Goal: Transaction & Acquisition: Purchase product/service

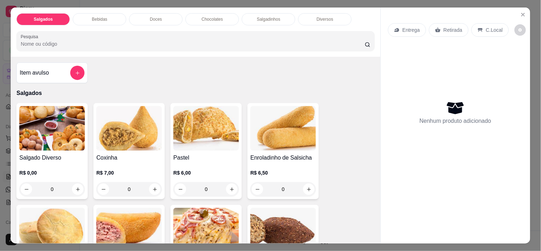
click at [486, 29] on p "C.Local" at bounding box center [494, 29] width 17 height 7
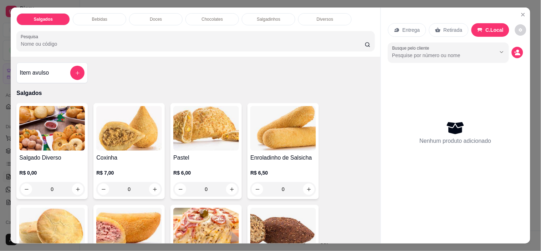
click at [498, 52] on button "Show suggestions" at bounding box center [501, 51] width 11 height 11
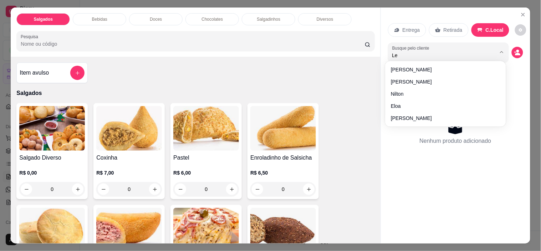
type input "Let"
click at [406, 87] on div "Nenhum produto adicionado" at bounding box center [455, 132] width 135 height 140
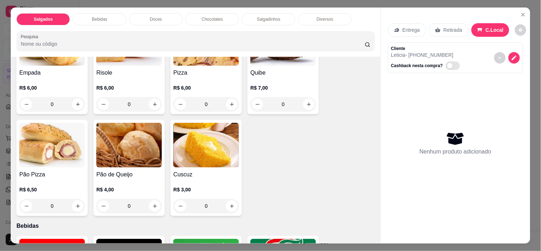
scroll to position [188, 0]
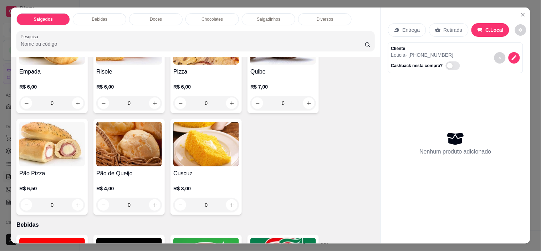
click at [119, 179] on div "R$ 4,00 0" at bounding box center [129, 195] width 66 height 34
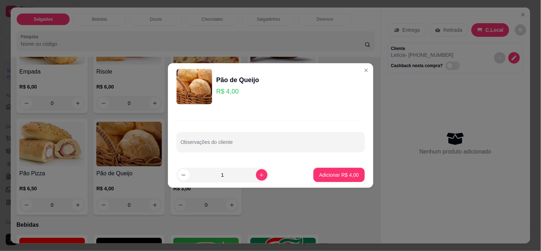
click at [346, 176] on p "Adicionar R$ 4,00" at bounding box center [339, 174] width 40 height 7
type input "1"
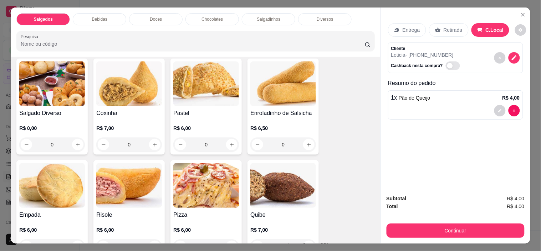
scroll to position [43, 0]
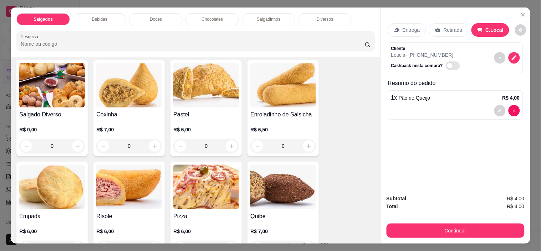
click at [119, 110] on h4 "Coxinha" at bounding box center [129, 114] width 66 height 9
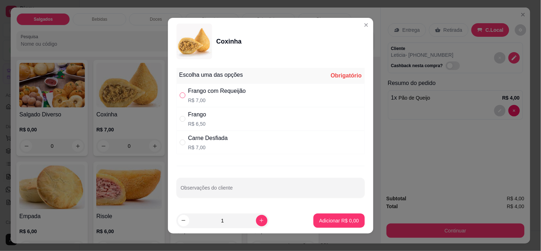
click at [180, 97] on input "" at bounding box center [183, 95] width 6 height 6
radio input "true"
click at [344, 220] on p "Adicionar R$ 7,00" at bounding box center [339, 220] width 40 height 7
type input "1"
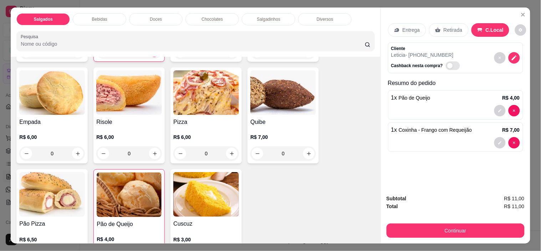
scroll to position [0, 0]
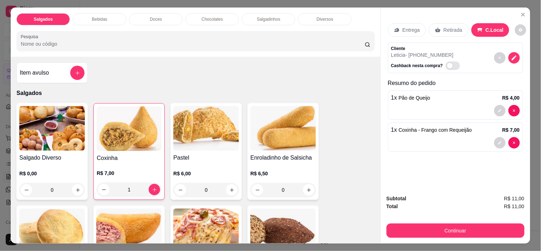
click at [49, 69] on div "Item avulso" at bounding box center [52, 73] width 65 height 14
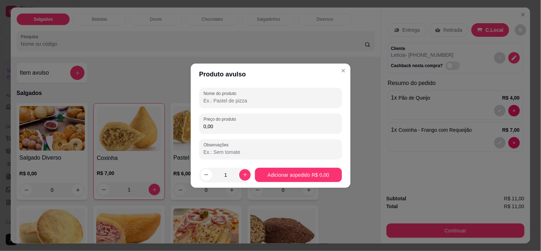
click at [275, 98] on input "Nome do produto" at bounding box center [271, 100] width 134 height 7
type input "kapo"
click at [253, 126] on input "0,00" at bounding box center [271, 126] width 134 height 7
type input "2,50"
click at [258, 149] on input "Observações" at bounding box center [271, 151] width 134 height 7
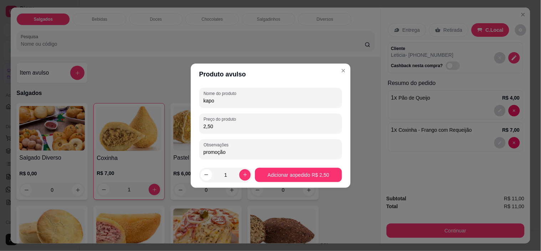
type input "promoção"
click at [330, 176] on div "Salgado Diverso R$ 0,00 0 Coxinha R$ 7,00 1 Pastel R$ 6,00 0 Enroladinho de Sal…" at bounding box center [195, 253] width 358 height 301
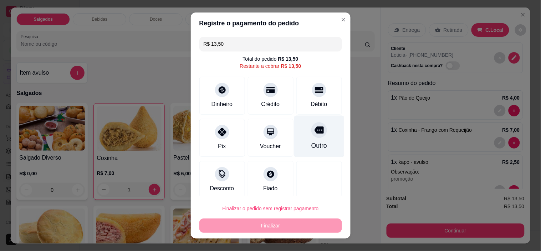
click at [318, 141] on div "Outro" at bounding box center [319, 137] width 50 height 42
type input "R$ 0,00"
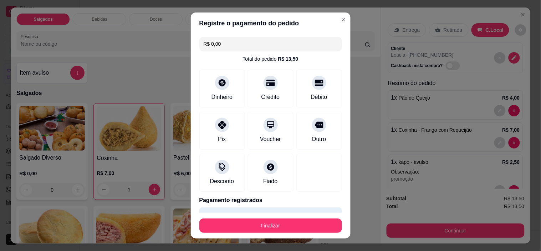
click at [286, 237] on footer "Finalizar" at bounding box center [271, 226] width 160 height 26
click at [287, 224] on button "Finalizar" at bounding box center [270, 225] width 143 height 14
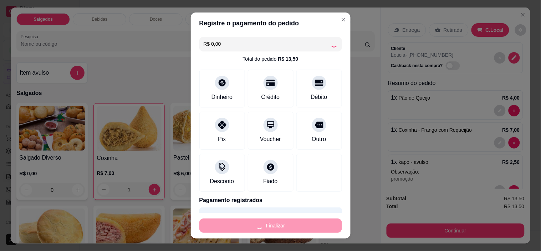
type input "0"
type input "-R$ 13,50"
